Goal: Use online tool/utility: Utilize a website feature to perform a specific function

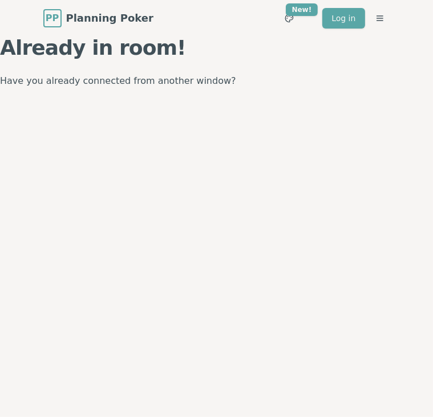
click at [227, 99] on div "PP Planning Poker No.1 planning poker tool for agile teams Toggle theme New! Lo…" at bounding box center [216, 208] width 433 height 417
